Goal: Obtain resource: Download file/media

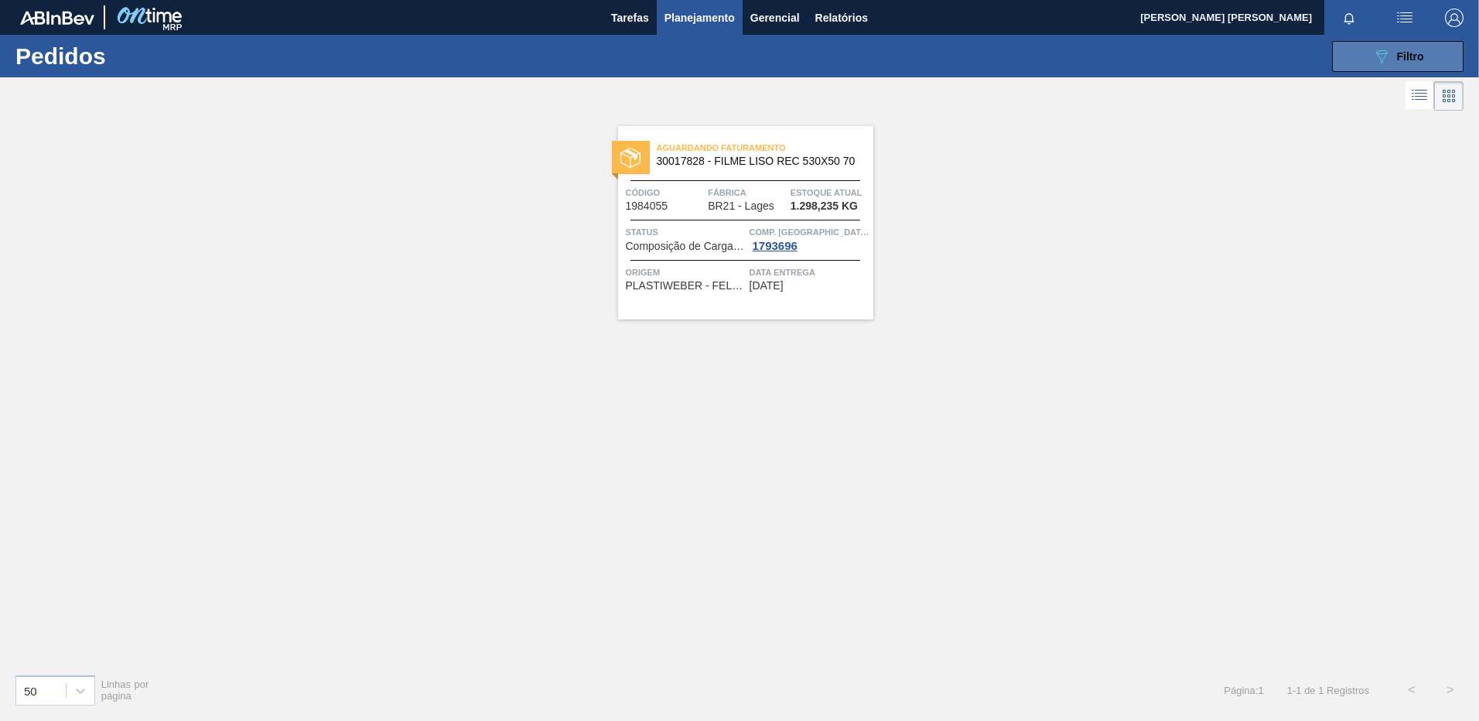
click at [1412, 52] on span "Filtro" at bounding box center [1410, 56] width 27 height 12
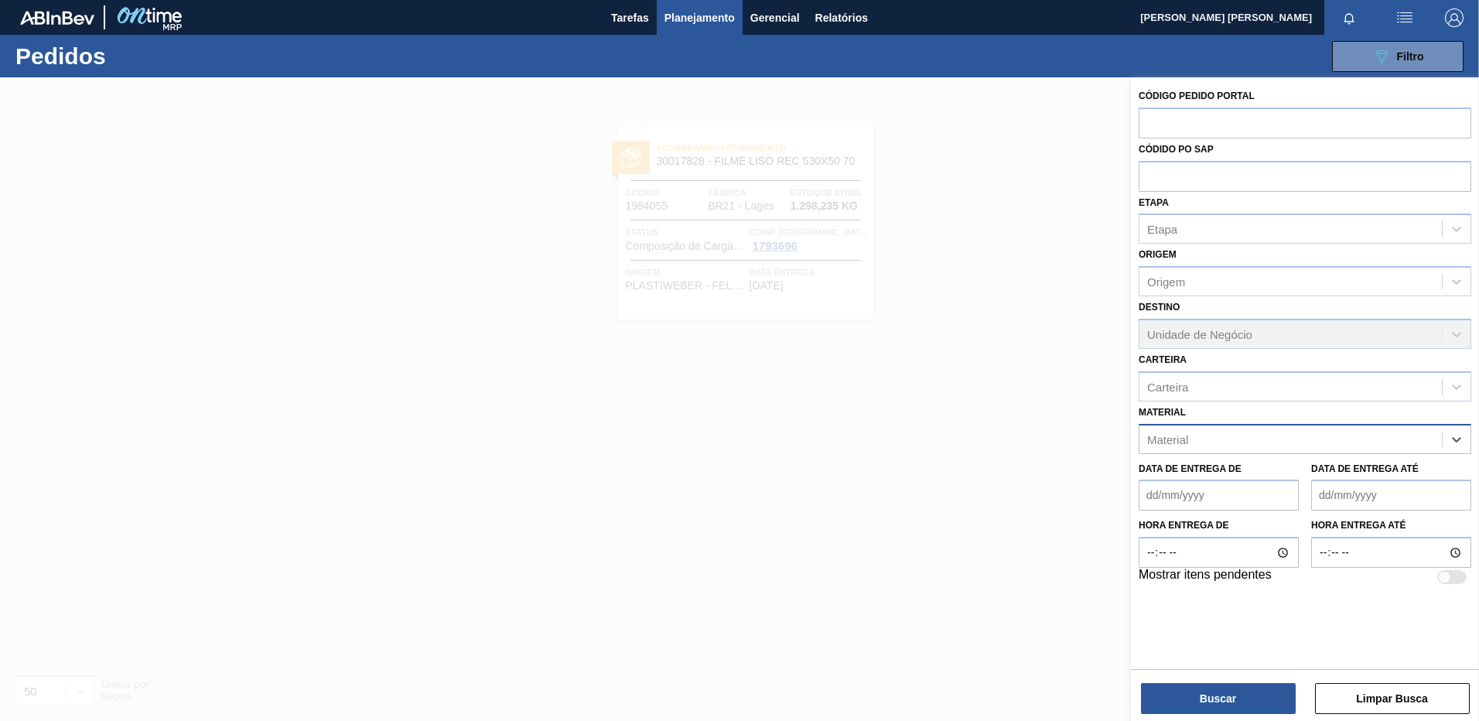
paste input "30002293"
type input "30002293"
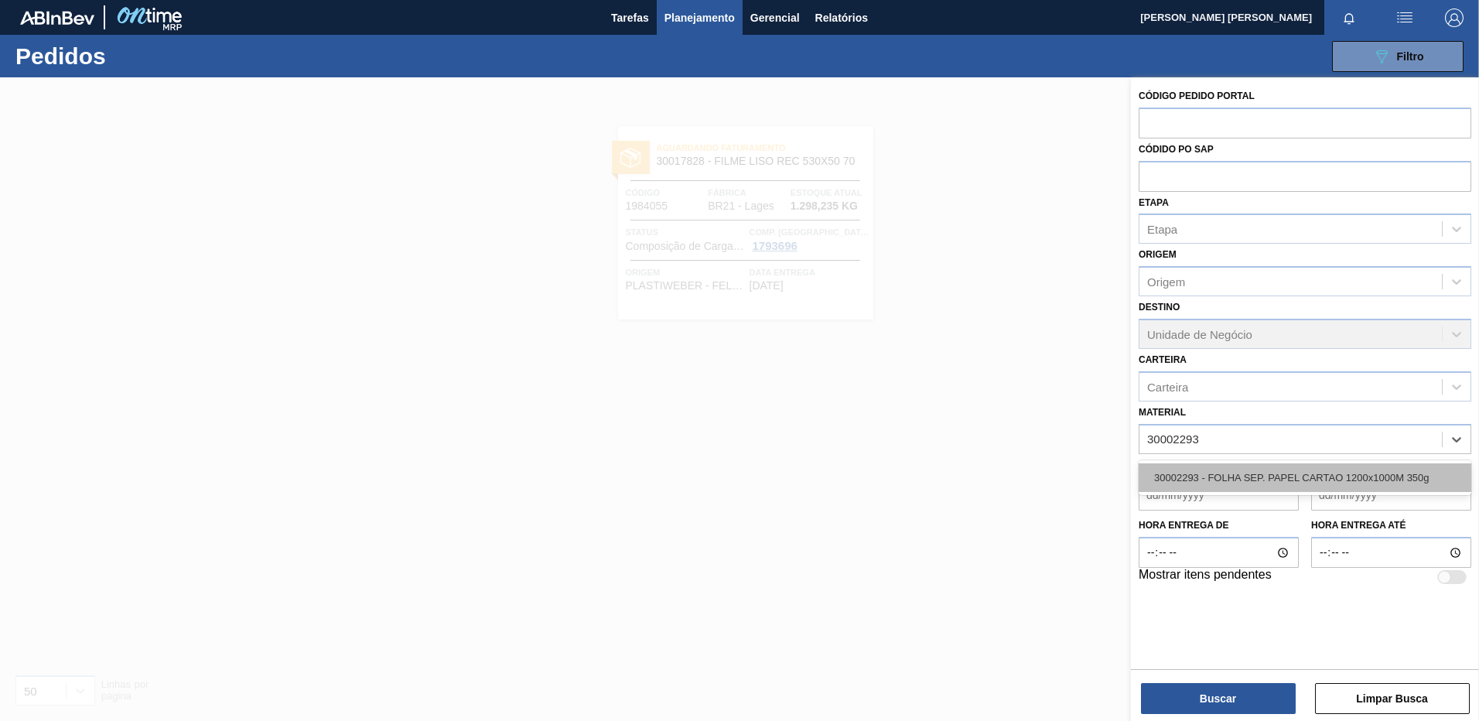
click at [1286, 470] on div "30002293 - FOLHA SEP. PAPEL CARTAO 1200x1000M 350g" at bounding box center [1304, 477] width 333 height 29
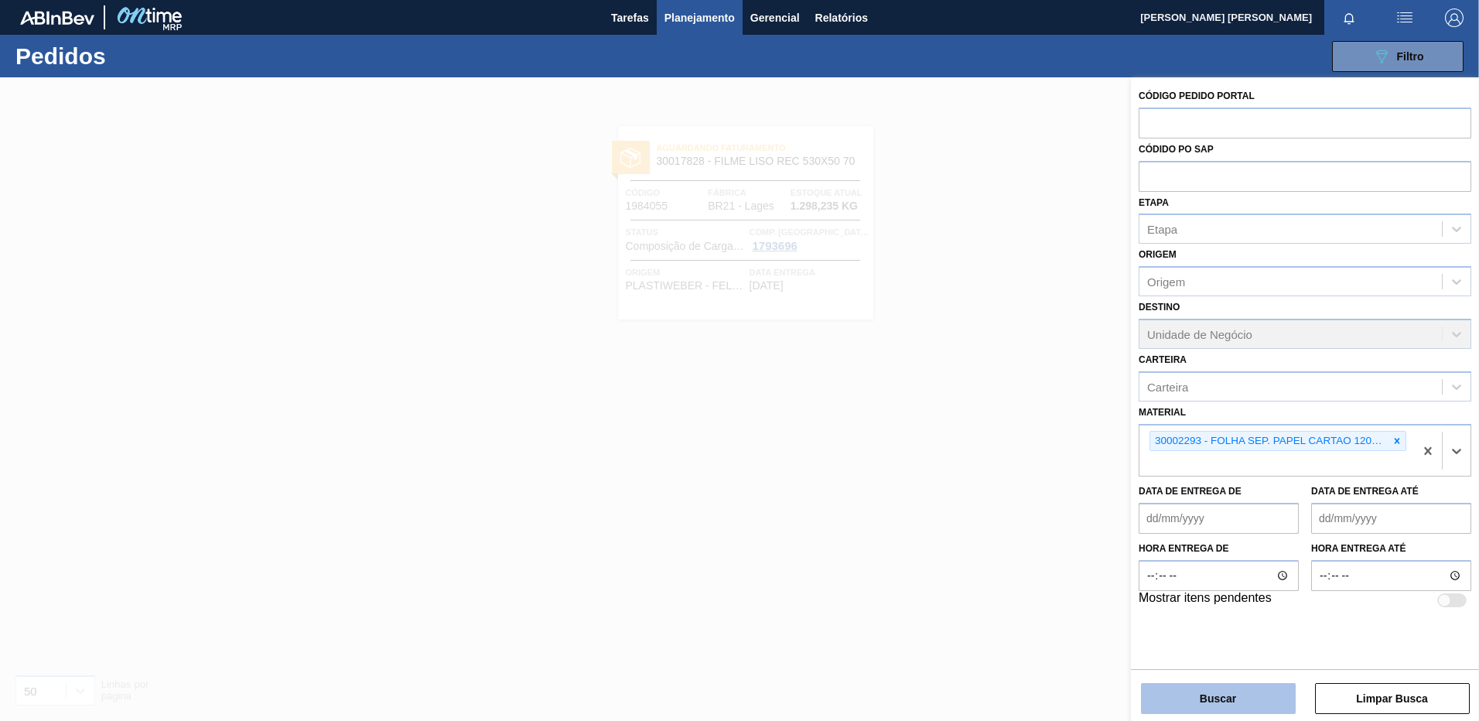
click at [1224, 691] on button "Buscar" at bounding box center [1218, 698] width 155 height 31
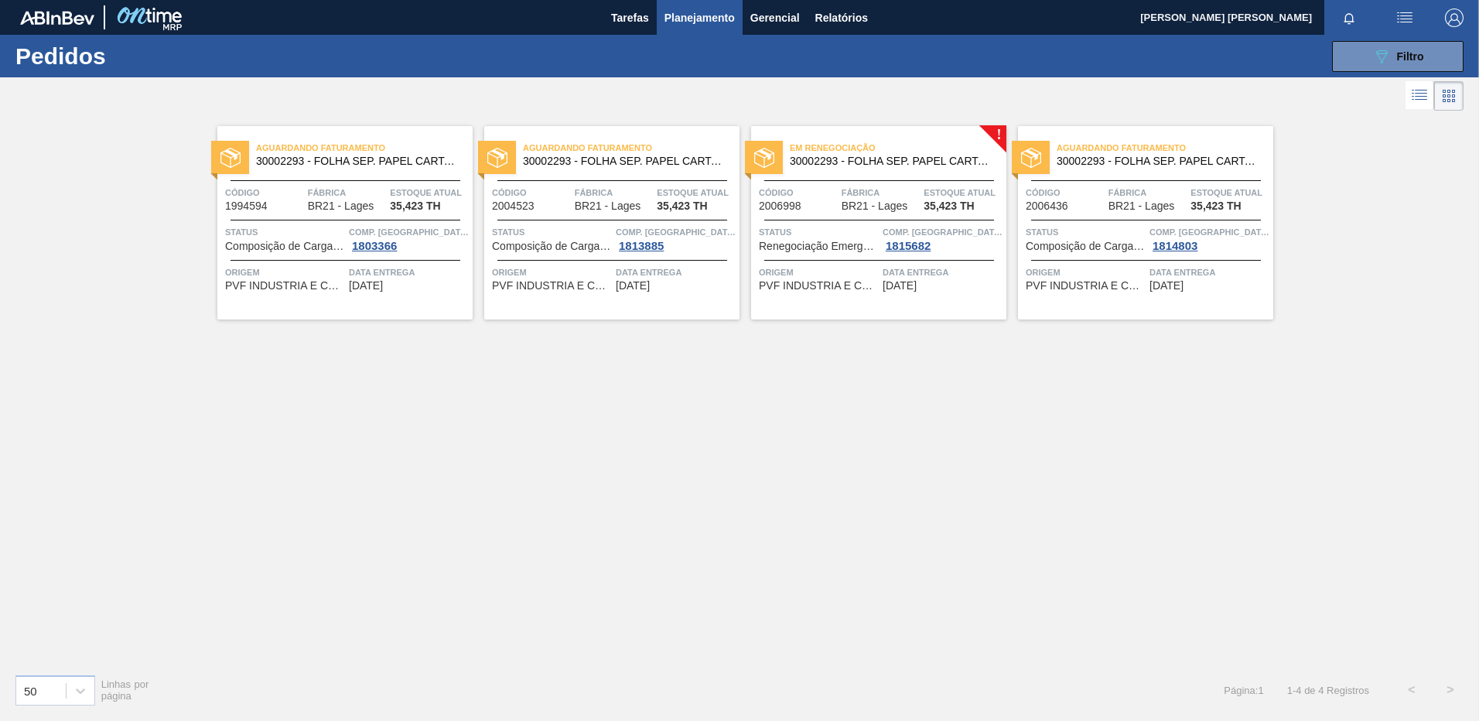
click at [387, 296] on div "Aguardando Faturamento 30002293 - FOLHA SEP. PAPEL CARTAO 1200x1000M 350g Códig…" at bounding box center [344, 222] width 255 height 193
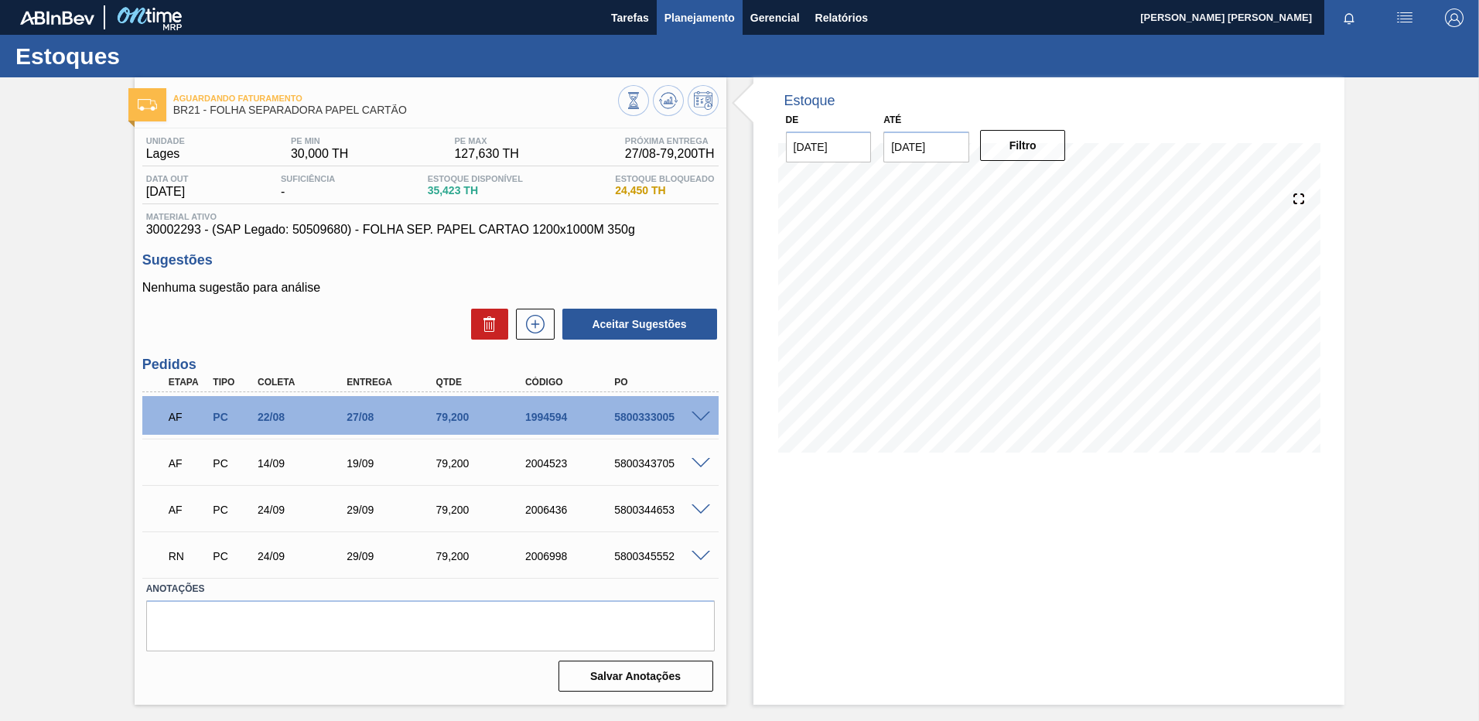
click at [665, 9] on span "Planejamento" at bounding box center [699, 18] width 70 height 19
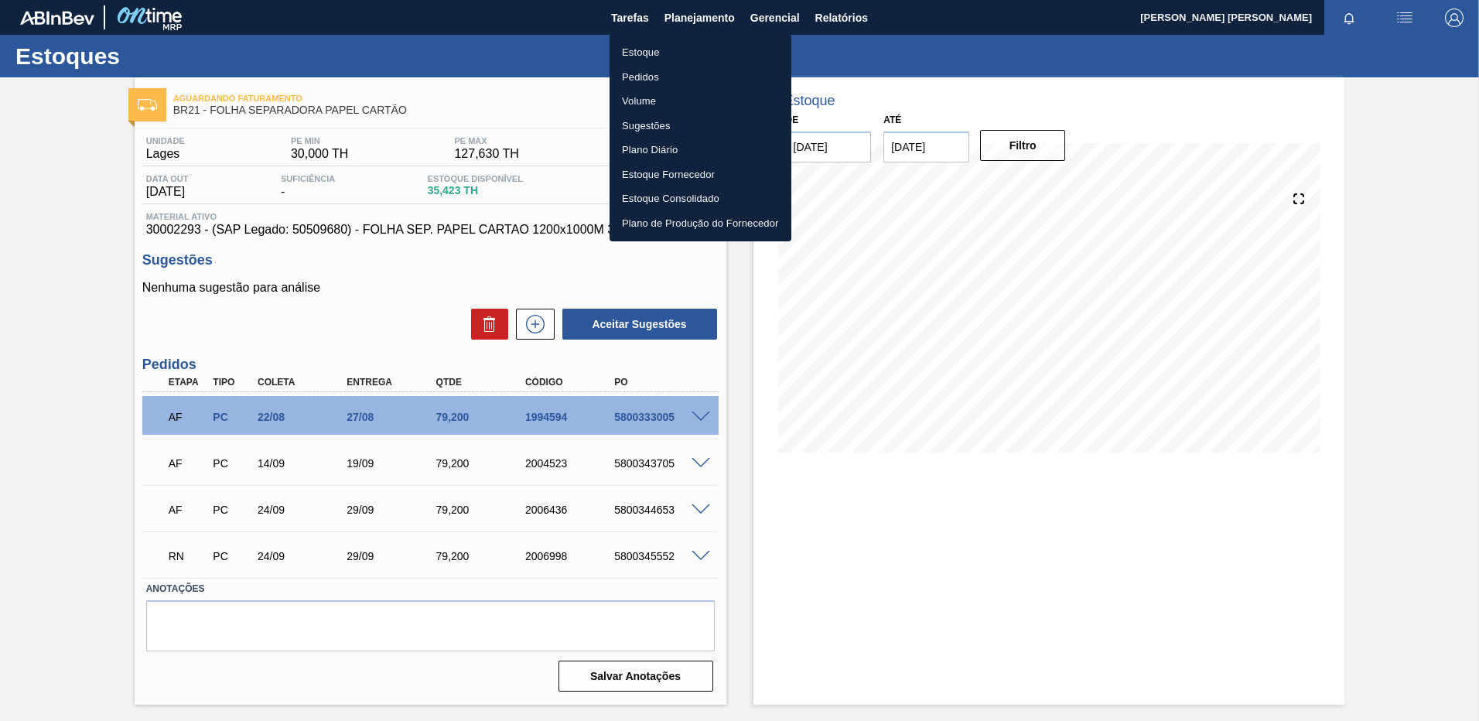
click at [650, 104] on li "Volume" at bounding box center [700, 101] width 182 height 25
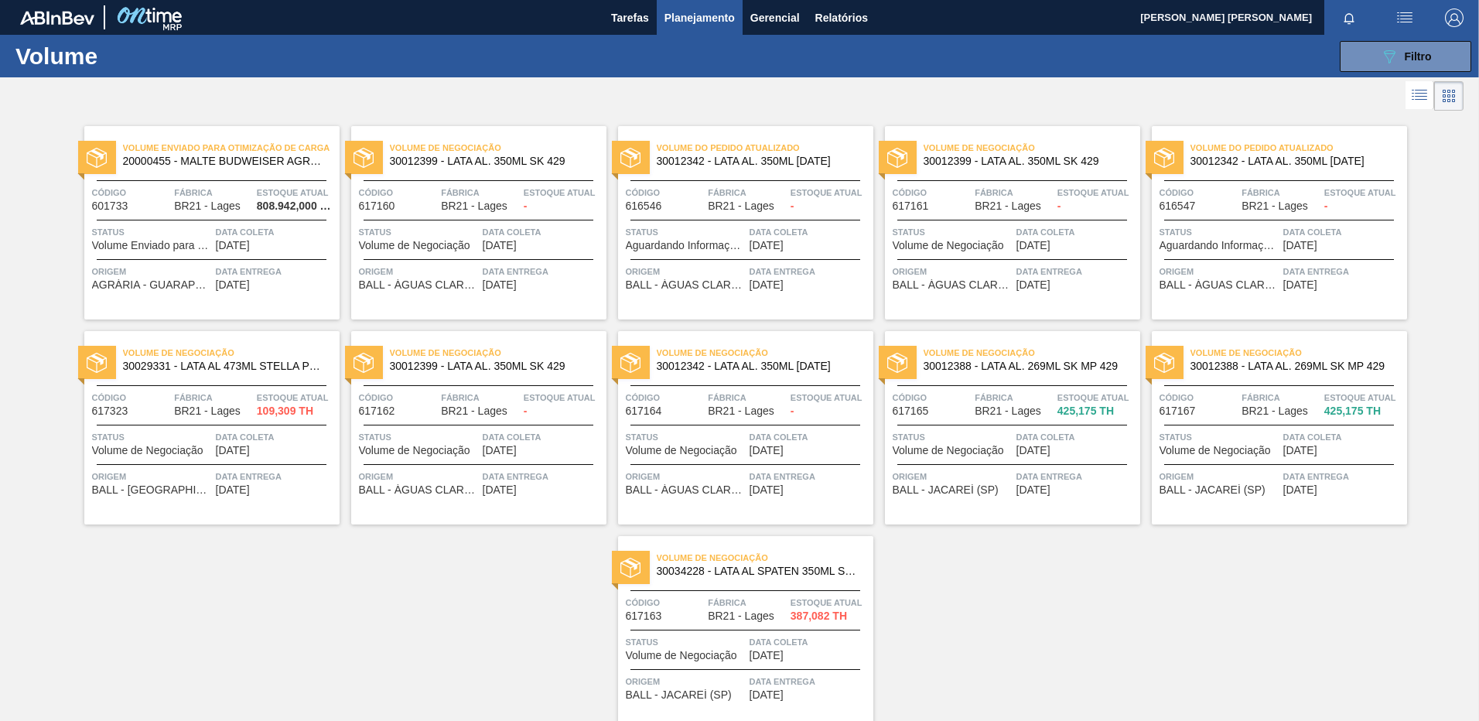
click at [1428, 60] on span "Filtro" at bounding box center [1417, 56] width 27 height 12
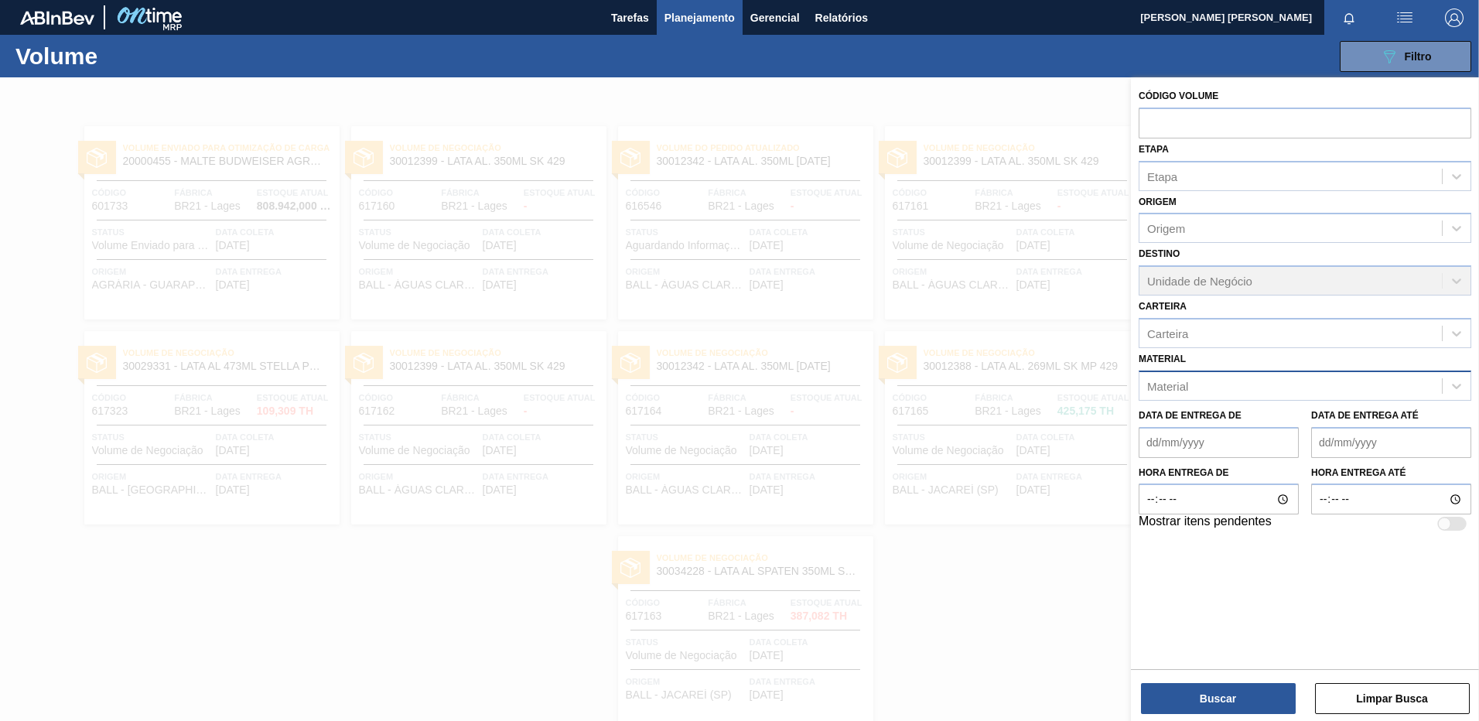
click at [1240, 387] on div "Material" at bounding box center [1290, 385] width 302 height 22
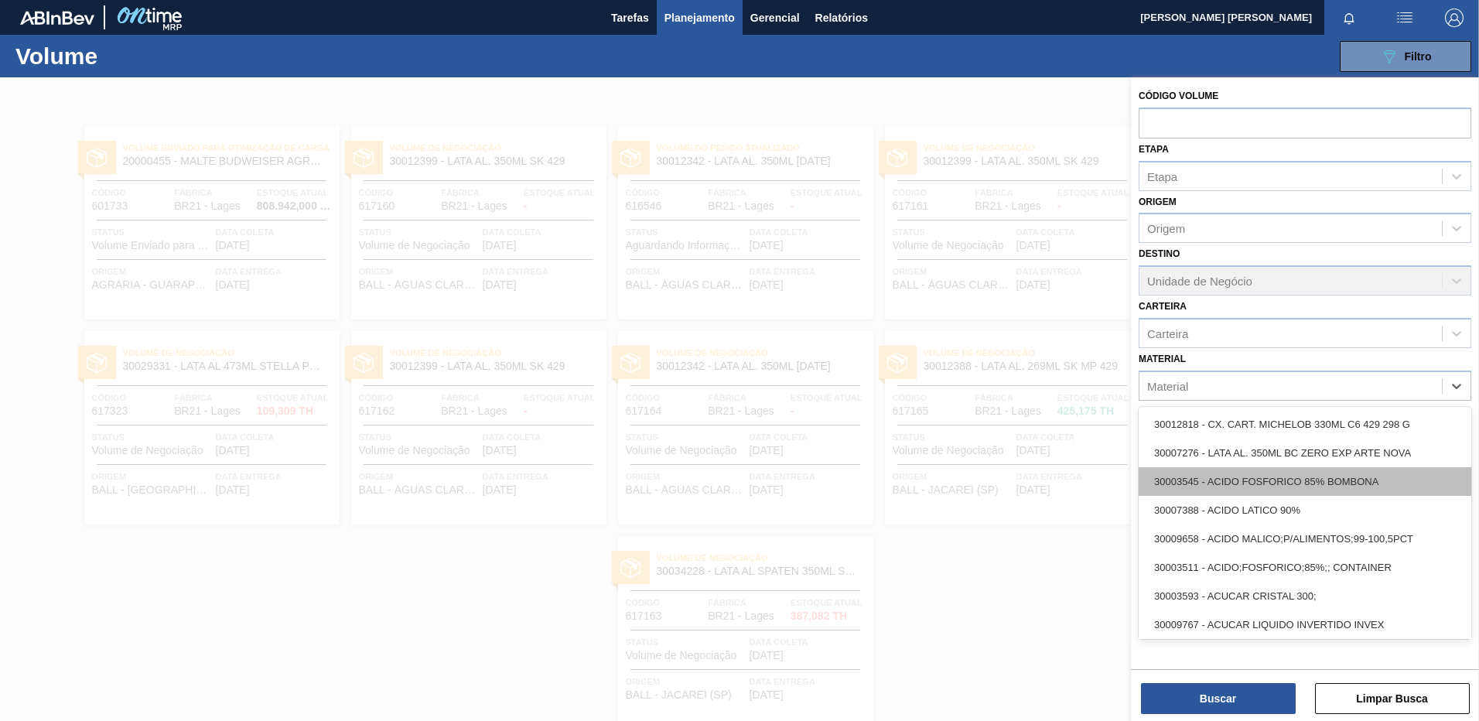
paste input "20008538"
type input "20008538"
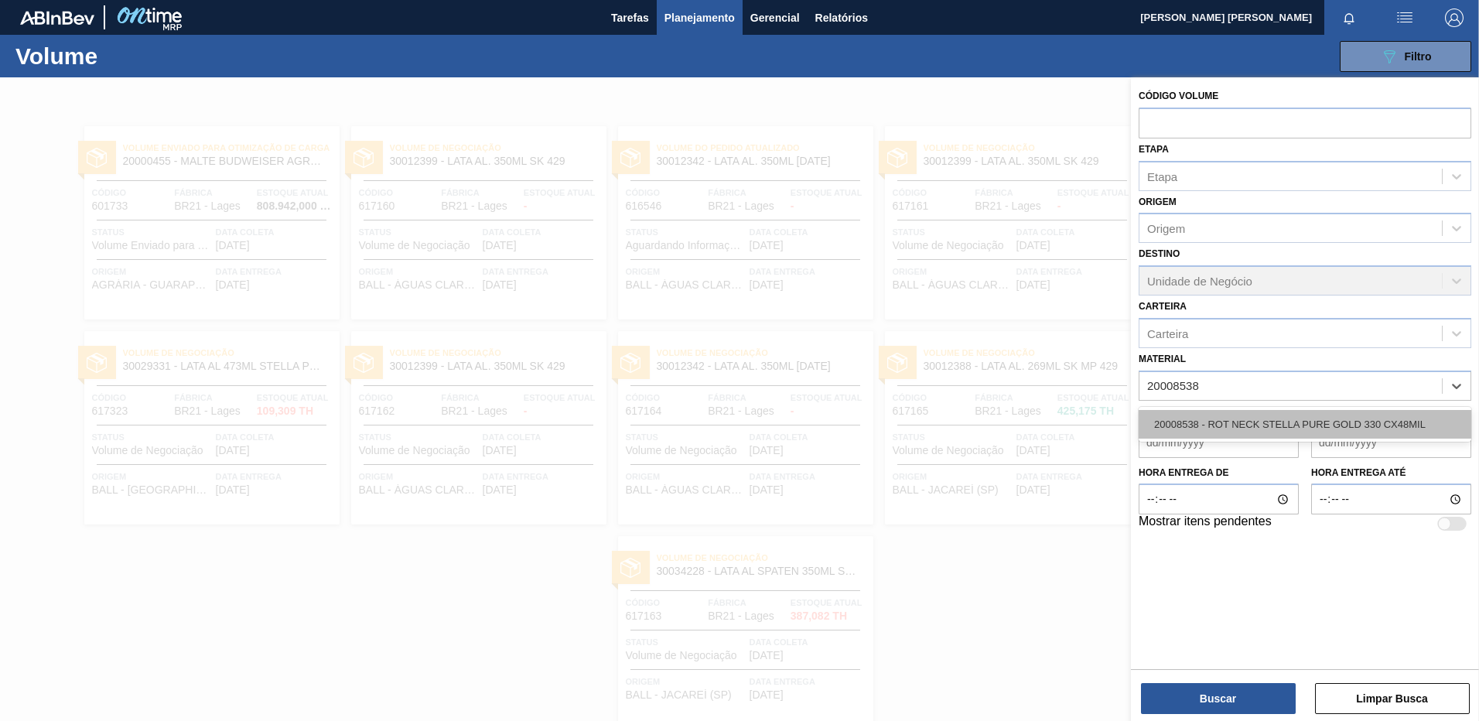
click at [1334, 420] on div "20008538 - ROT NECK STELLA PURE GOLD 330 CX48MIL" at bounding box center [1304, 424] width 333 height 29
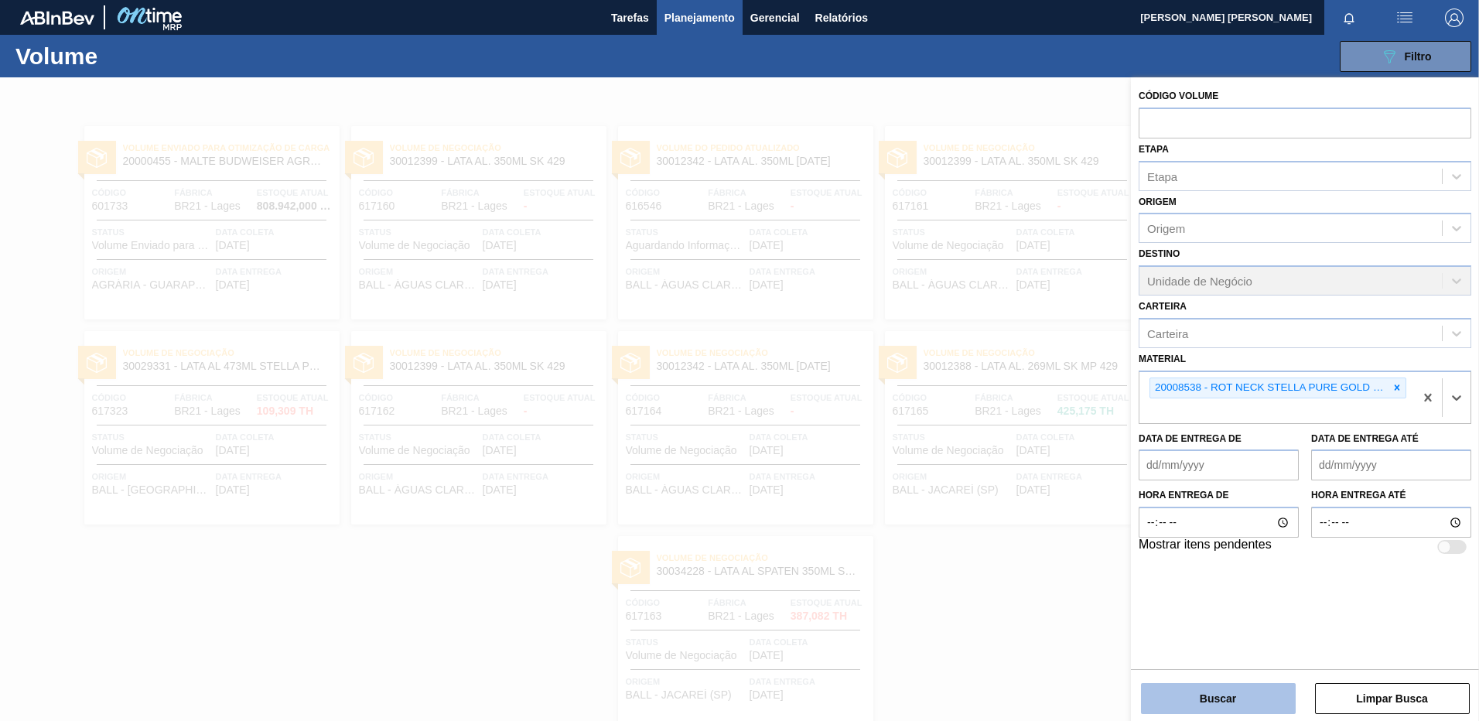
click at [1227, 692] on button "Buscar" at bounding box center [1218, 698] width 155 height 31
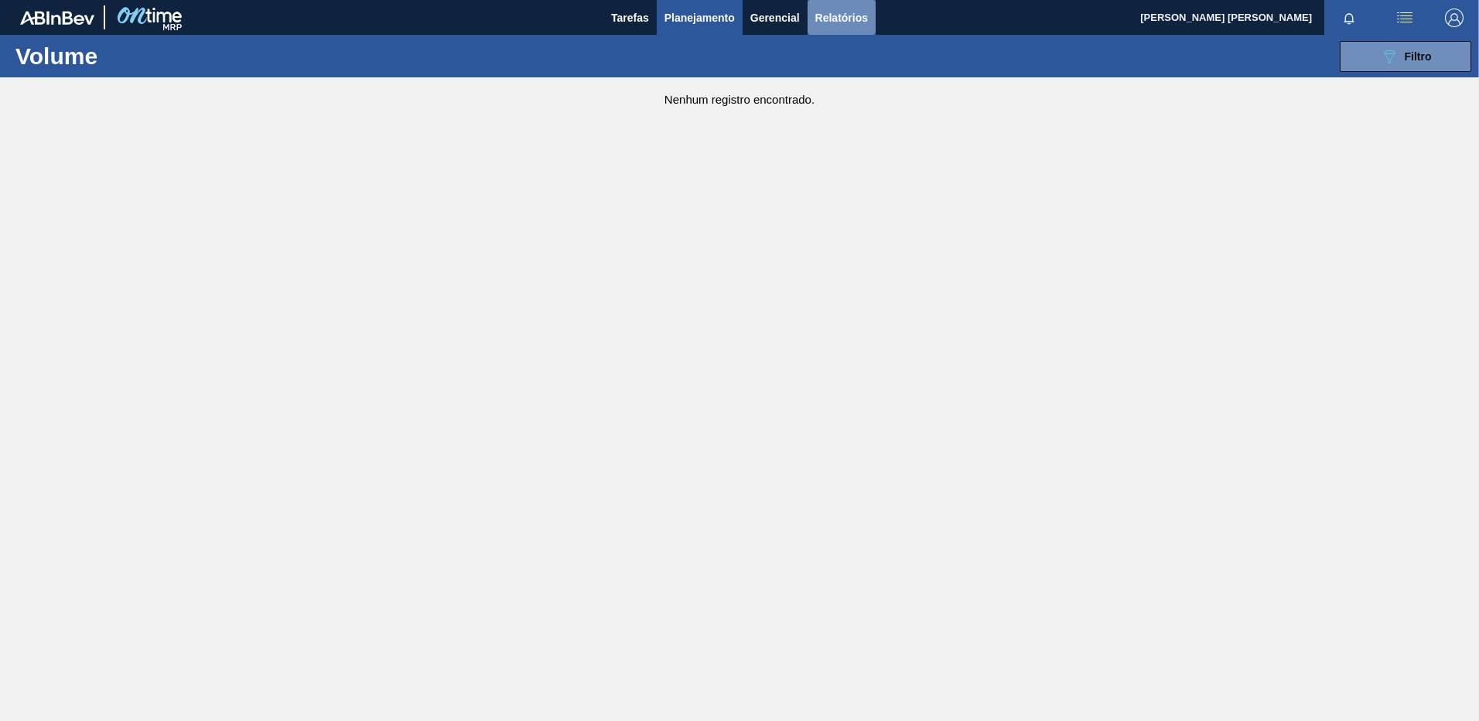
click at [824, 19] on span "Relatórios" at bounding box center [841, 18] width 53 height 19
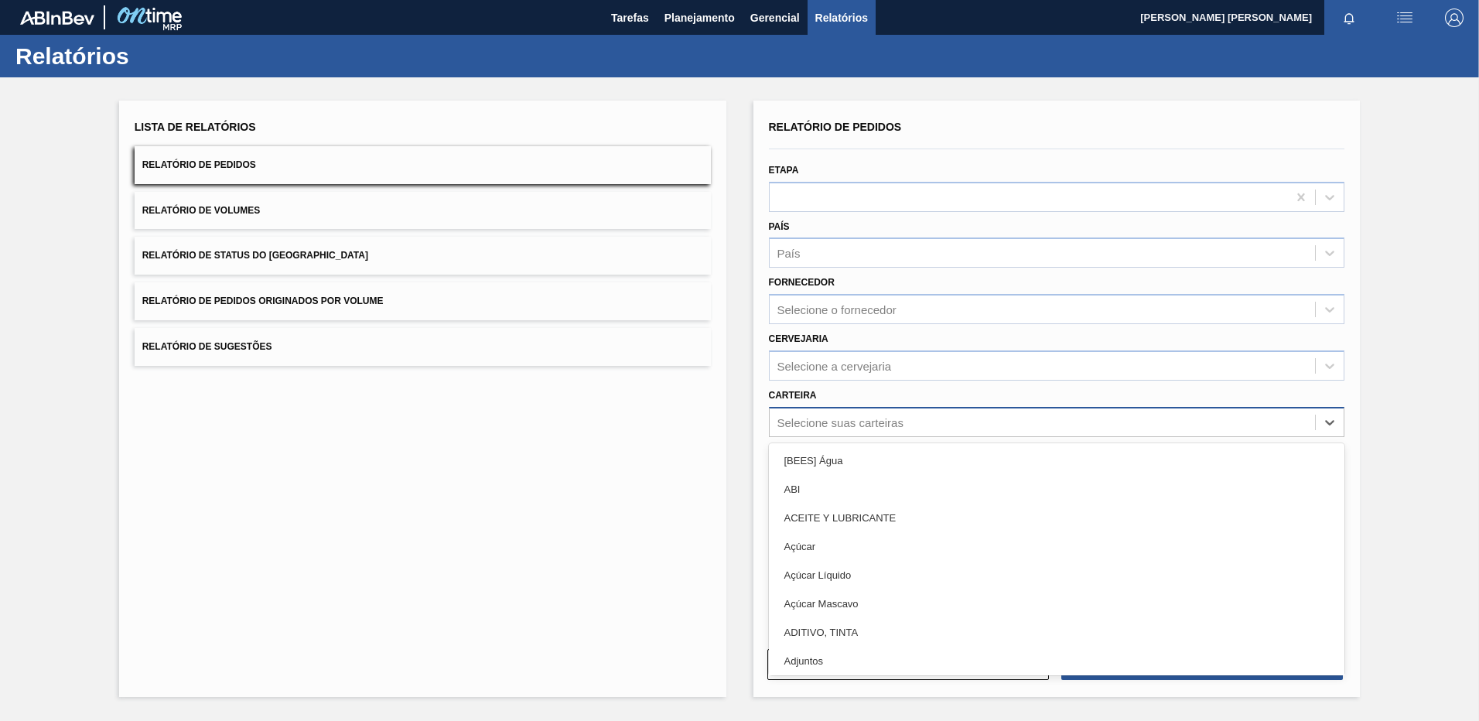
click at [840, 424] on div "Selecione suas carteiras" at bounding box center [840, 421] width 126 height 13
click at [838, 371] on div "Selecione a cervejaria" at bounding box center [834, 365] width 114 height 13
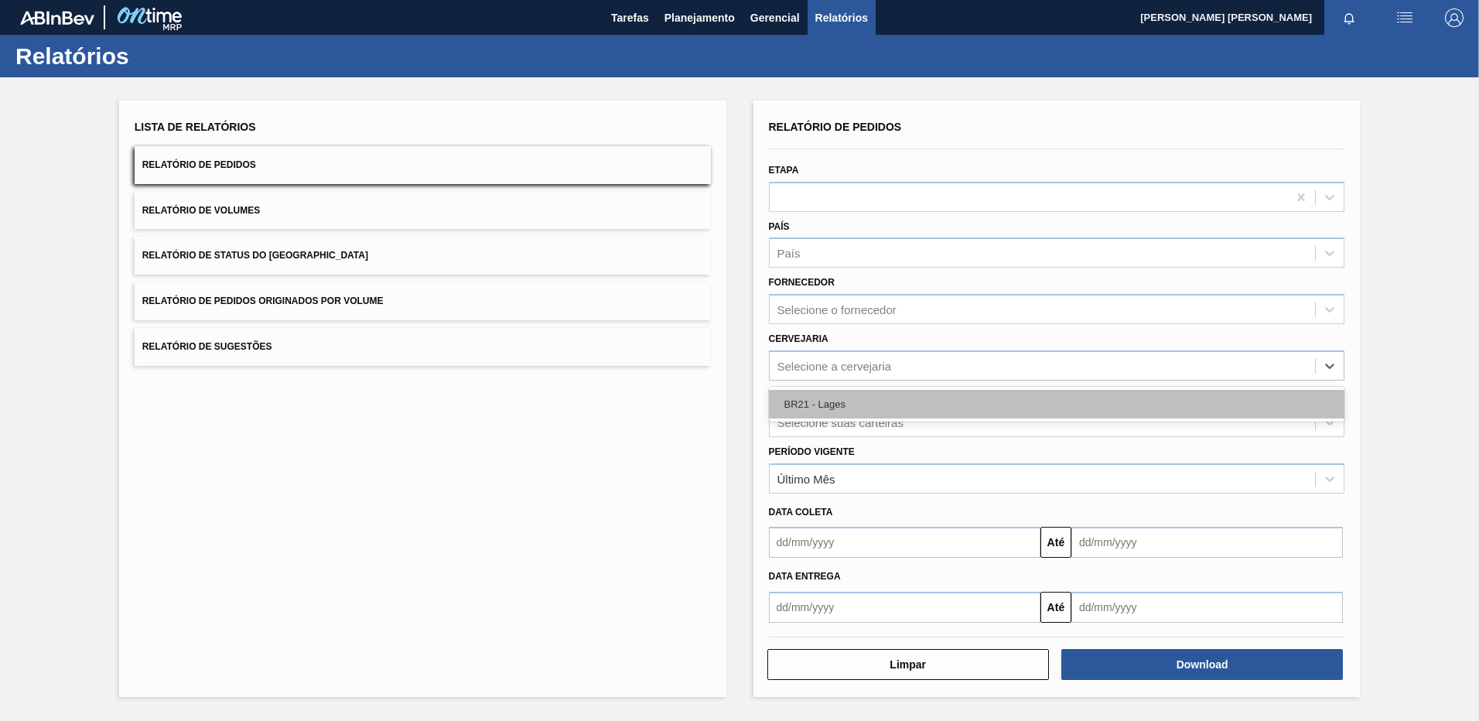
click at [834, 400] on div "BR21 - Lages" at bounding box center [1057, 404] width 576 height 29
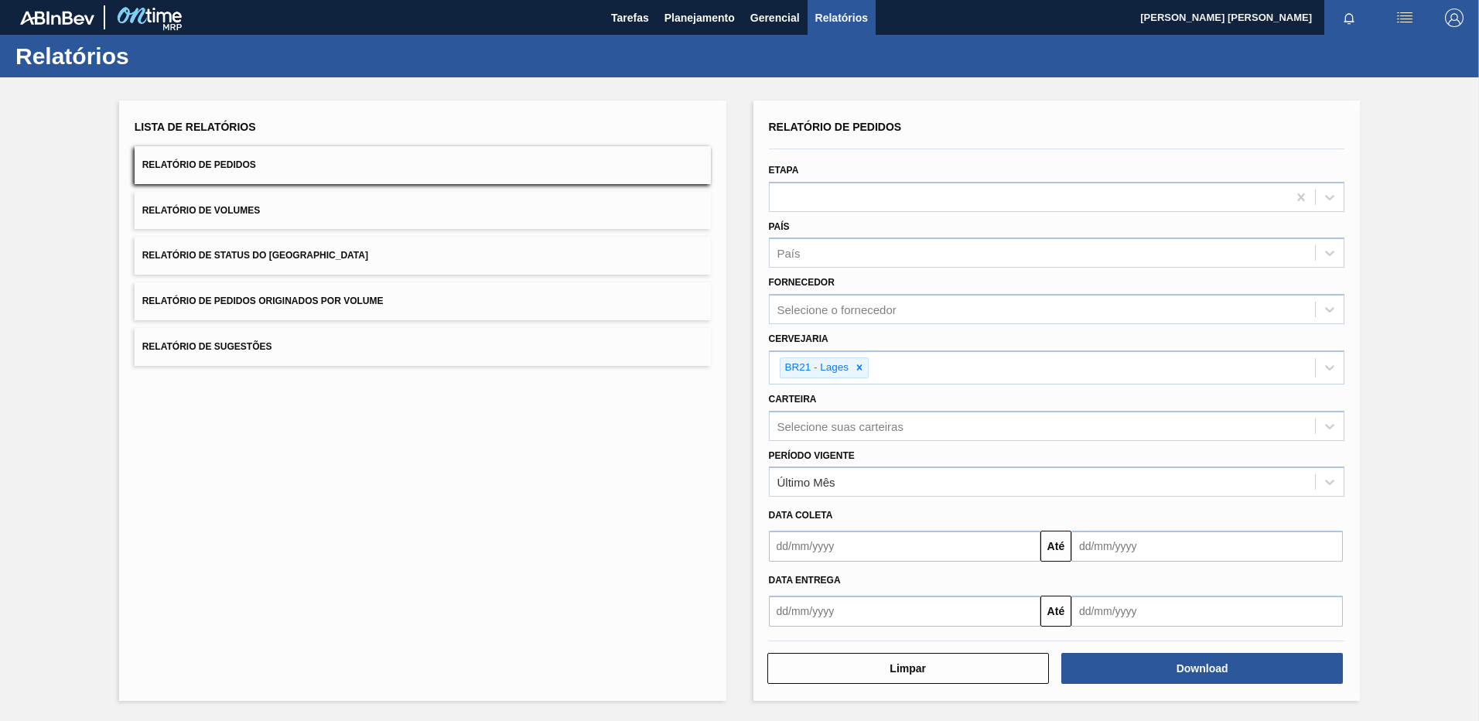
click at [456, 500] on div "Lista de Relatórios Relatório de Pedidos Relatório de Volumes Relatório de Stat…" at bounding box center [422, 401] width 607 height 600
click at [824, 546] on input "text" at bounding box center [904, 546] width 271 height 31
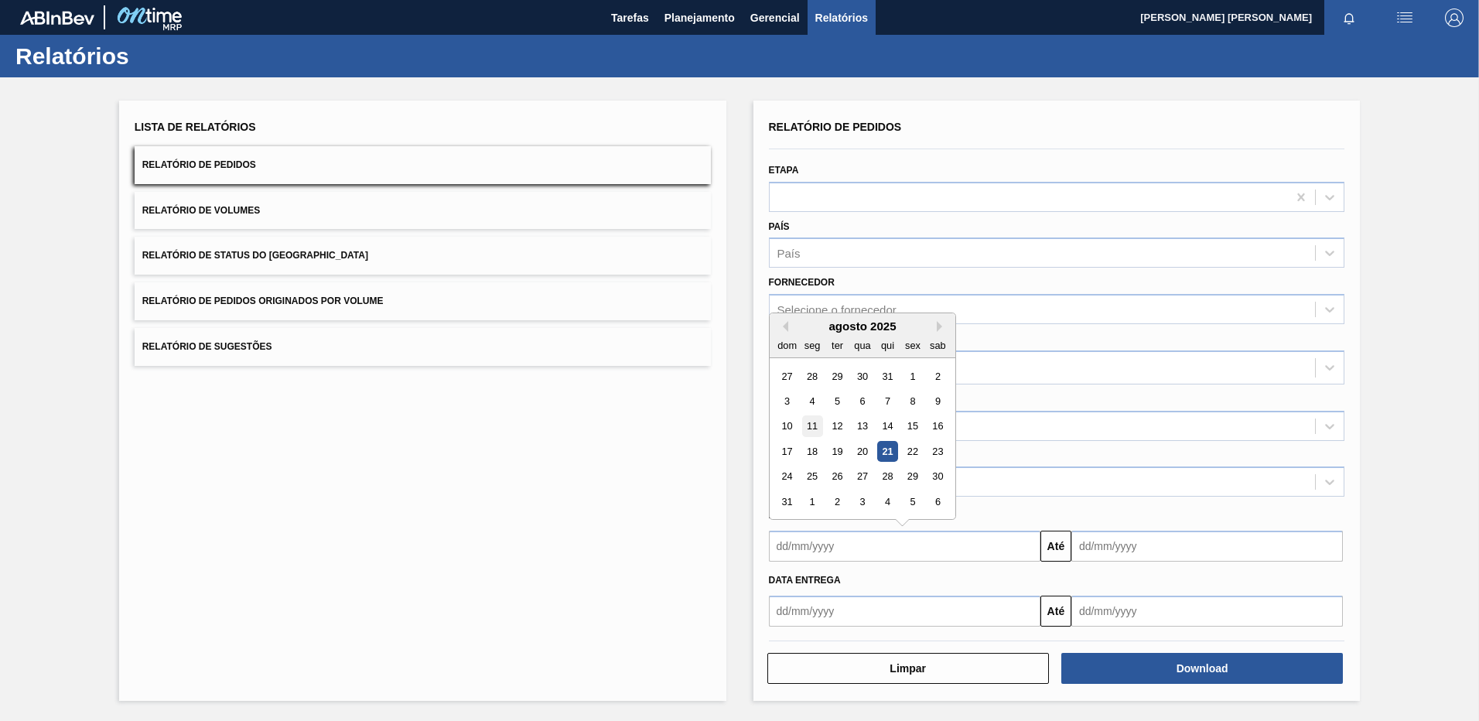
click at [807, 430] on div "11" at bounding box center [811, 426] width 21 height 21
type input "[DATE]"
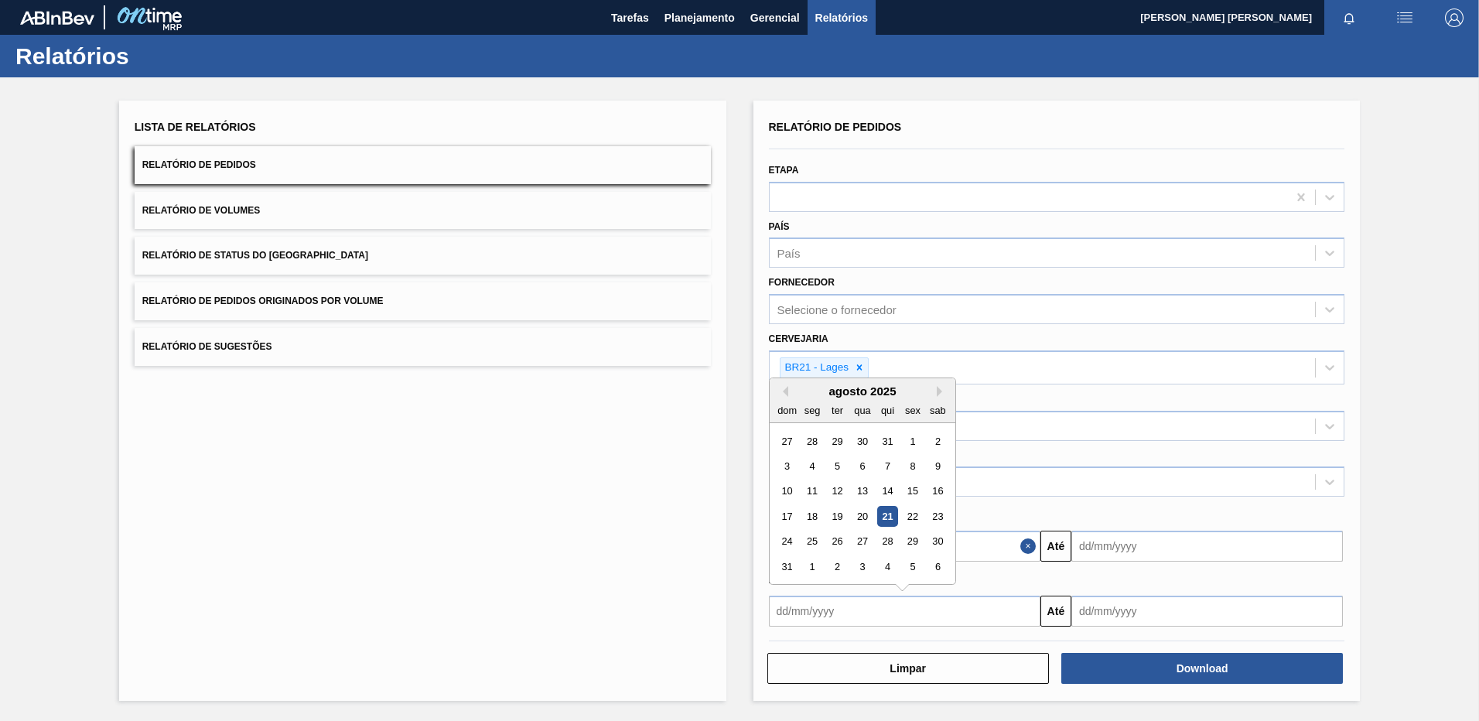
click at [826, 613] on input "text" at bounding box center [904, 611] width 271 height 31
click at [816, 493] on div "11" at bounding box center [811, 491] width 21 height 21
type input "[DATE]"
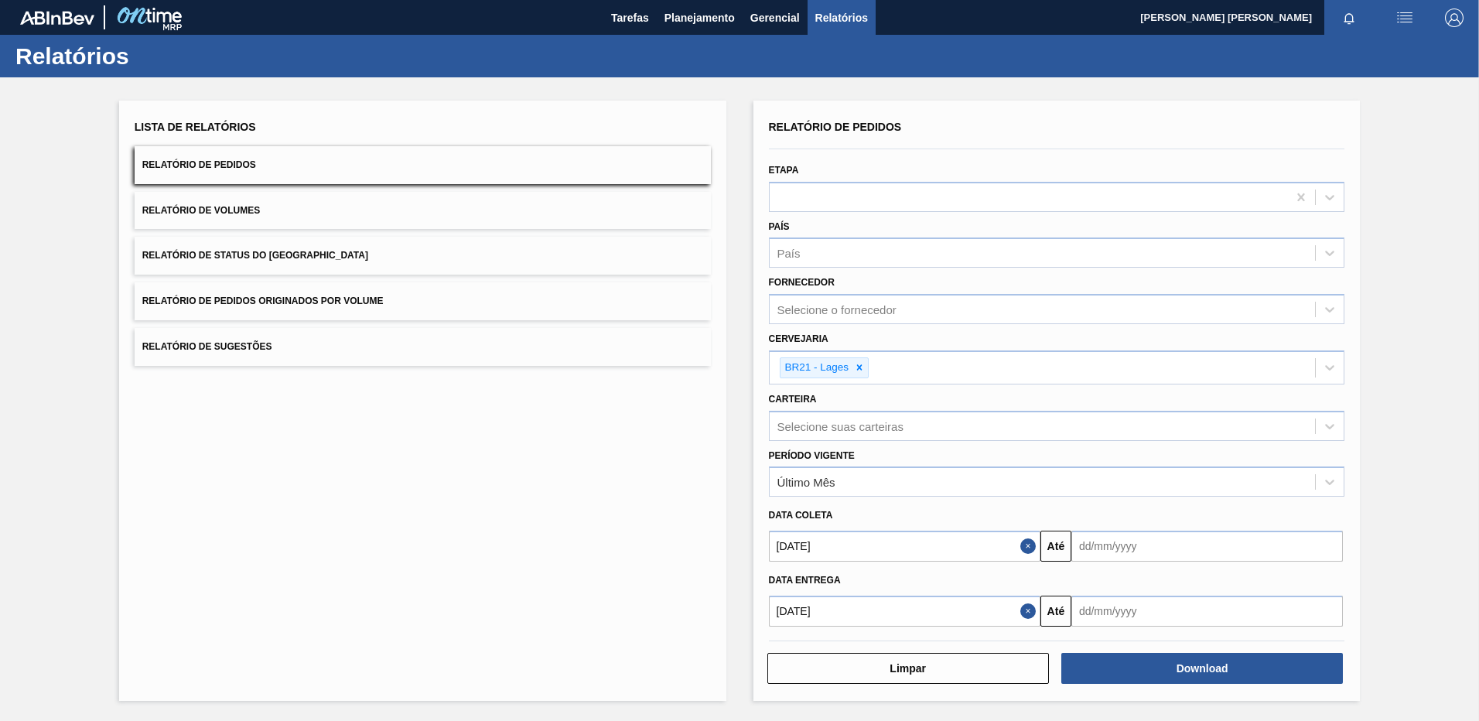
click at [1145, 554] on input "text" at bounding box center [1206, 546] width 271 height 31
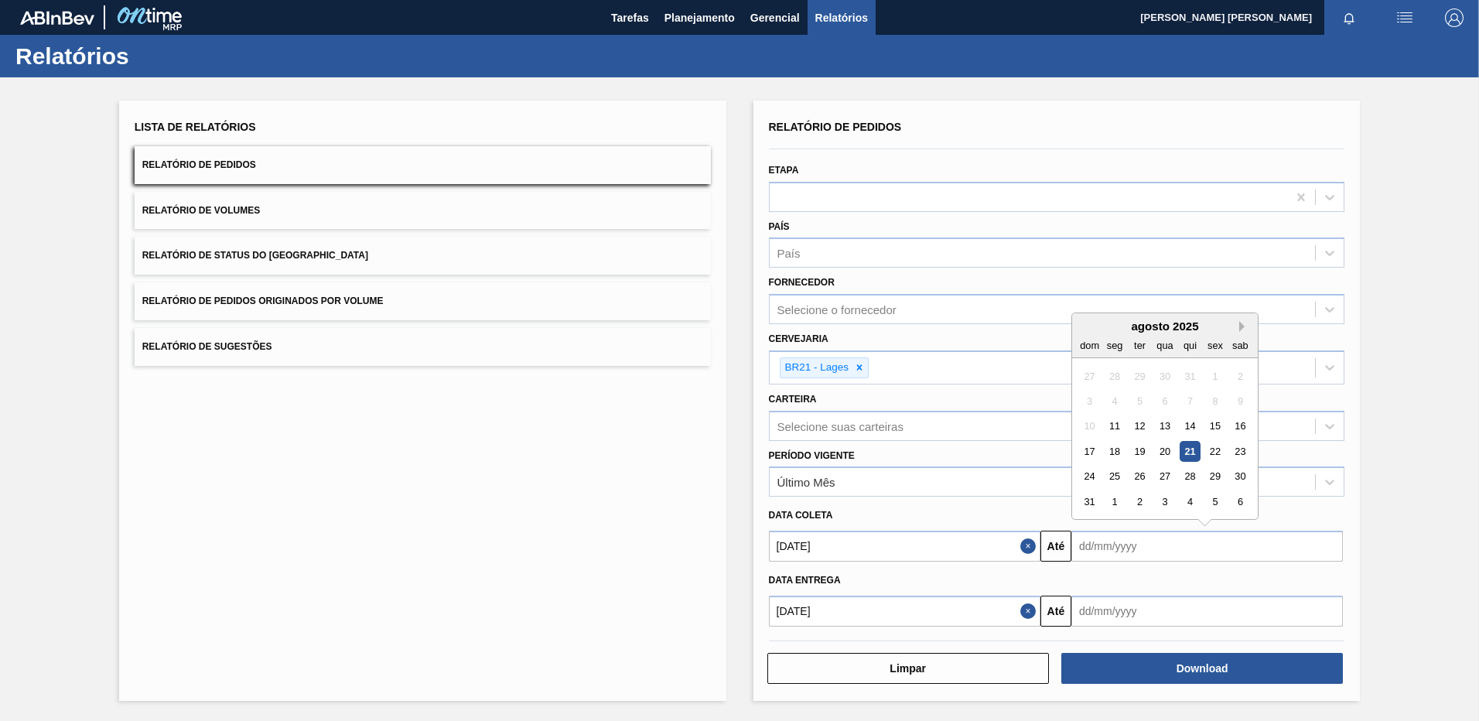
click at [1243, 326] on button "Next Month" at bounding box center [1244, 326] width 11 height 11
click at [1091, 448] on div "21" at bounding box center [1089, 451] width 21 height 21
type input "[DATE]"
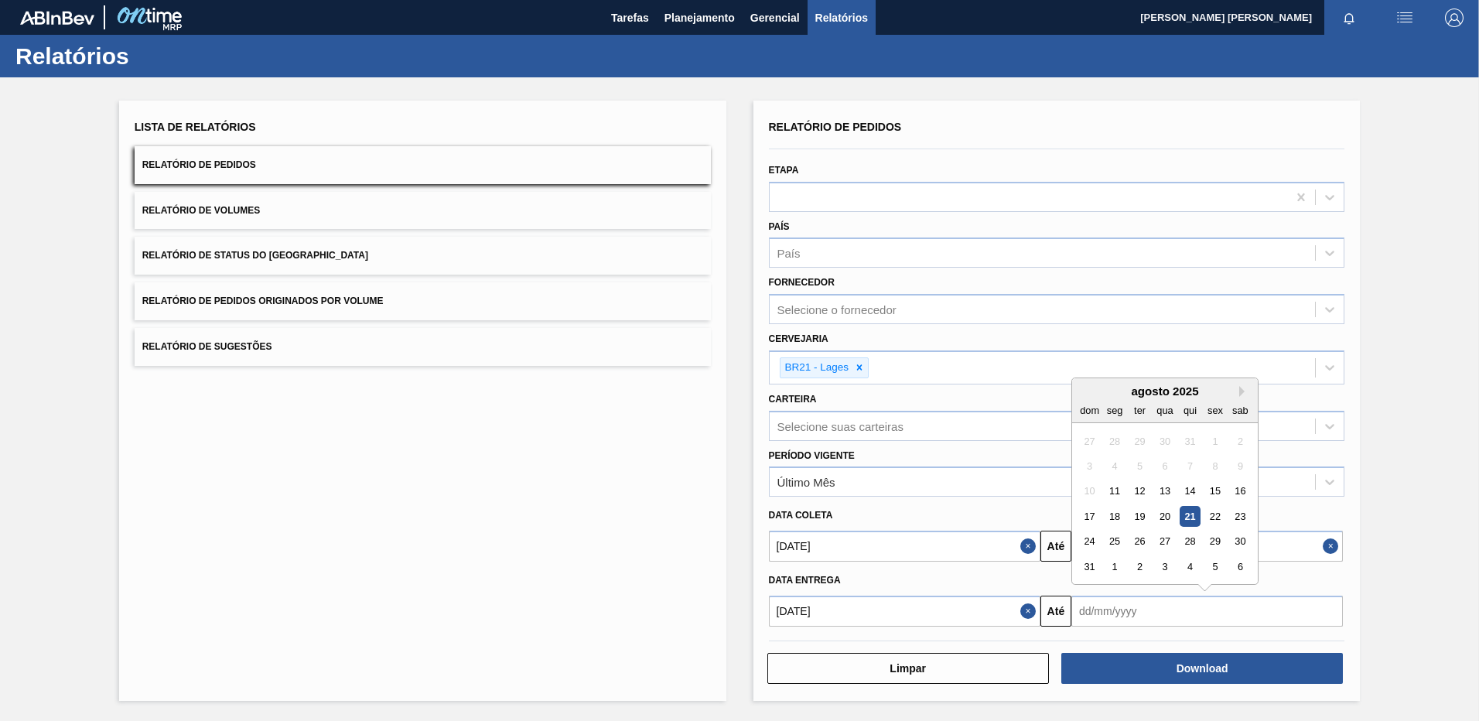
click at [1116, 608] on input "text" at bounding box center [1206, 611] width 271 height 31
click at [1244, 394] on button "Next Month" at bounding box center [1244, 391] width 11 height 11
click at [1086, 515] on div "21" at bounding box center [1089, 516] width 21 height 21
type input "[DATE]"
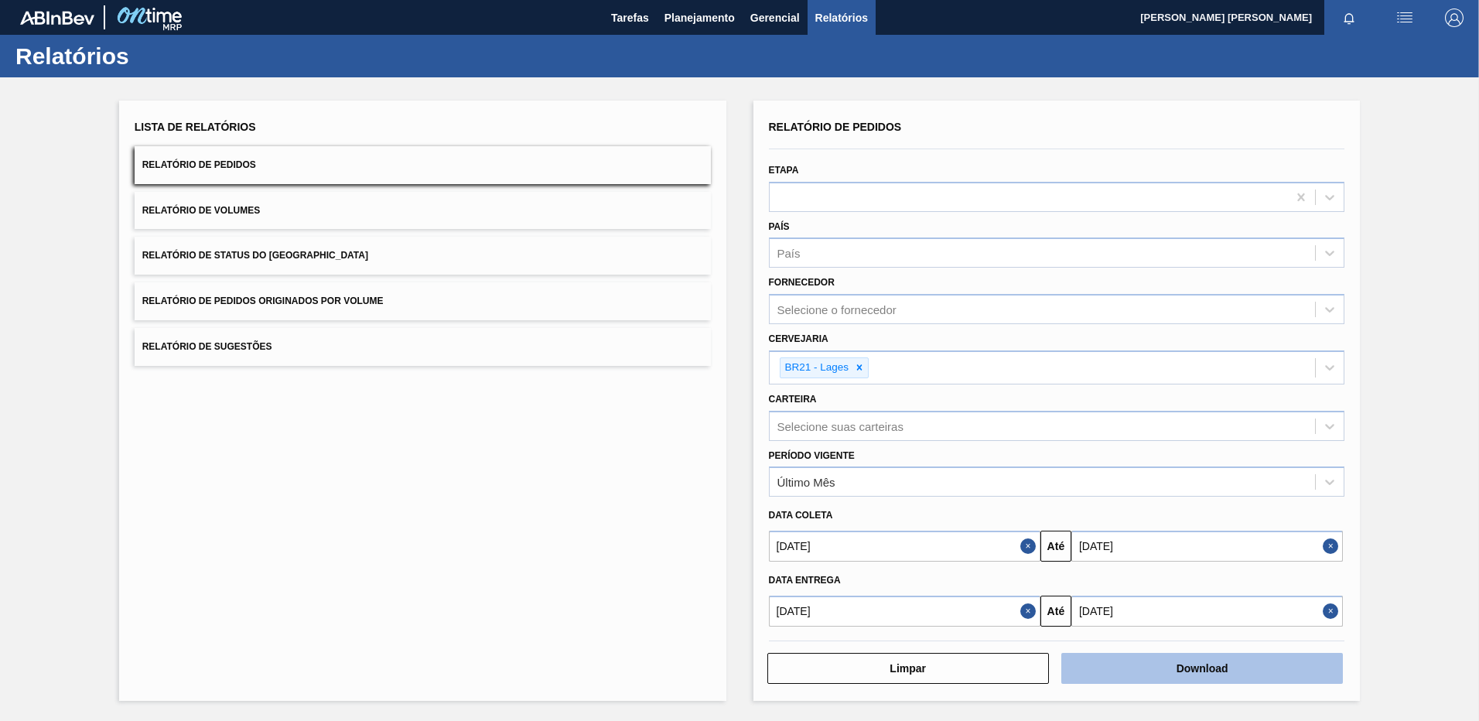
click at [1125, 660] on button "Download" at bounding box center [1202, 668] width 282 height 31
